Goal: Task Accomplishment & Management: Use online tool/utility

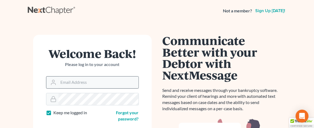
scroll to position [54, 0]
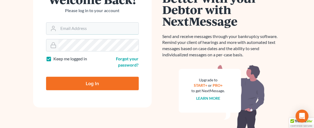
type input "bkepley@lincolnlegal.org"
click at [113, 83] on input "Log In" at bounding box center [92, 83] width 93 height 13
type input "Thinking..."
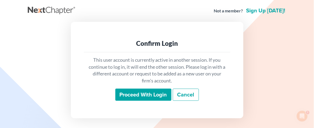
click at [152, 94] on input "Proceed with login" at bounding box center [143, 95] width 56 height 12
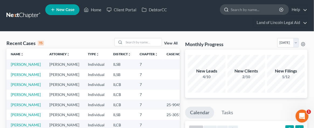
click at [236, 11] on input "search" at bounding box center [255, 10] width 49 height 10
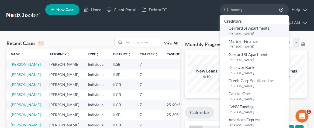
type input "boomg"
click at [248, 31] on small "[PERSON_NAME]" at bounding box center [258, 33] width 59 height 5
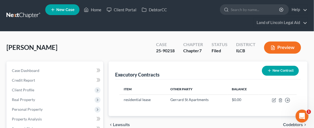
click at [283, 47] on button "Preview" at bounding box center [282, 48] width 37 height 12
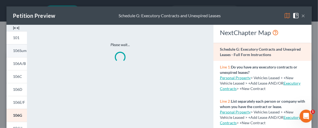
click at [16, 50] on span "106Sum" at bounding box center [20, 50] width 14 height 5
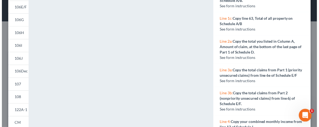
scroll to position [108, 0]
